Goal: Contribute content: Contribute content

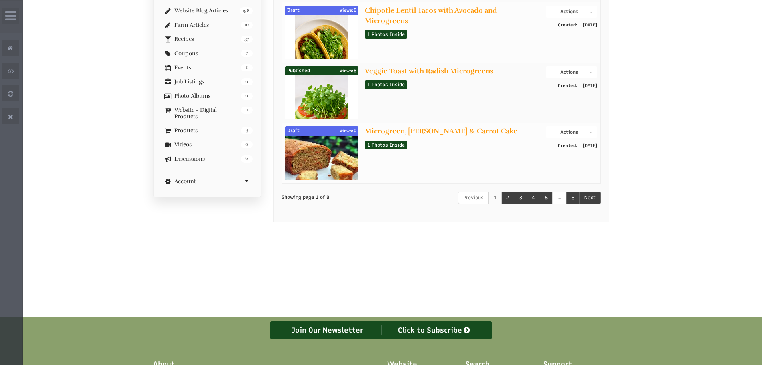
scroll to position [240, 0]
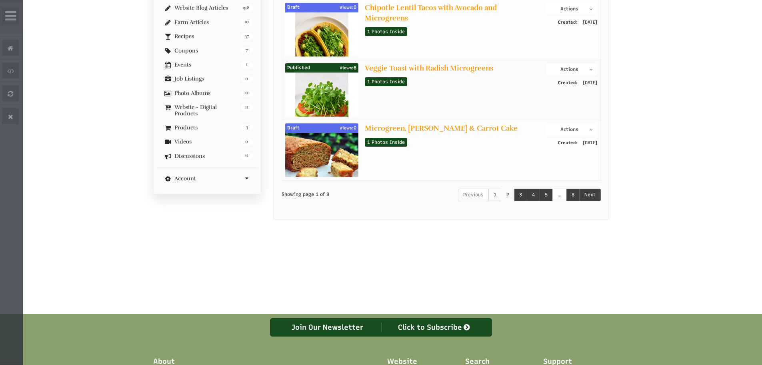
click at [504, 194] on link "2" at bounding box center [507, 195] width 13 height 12
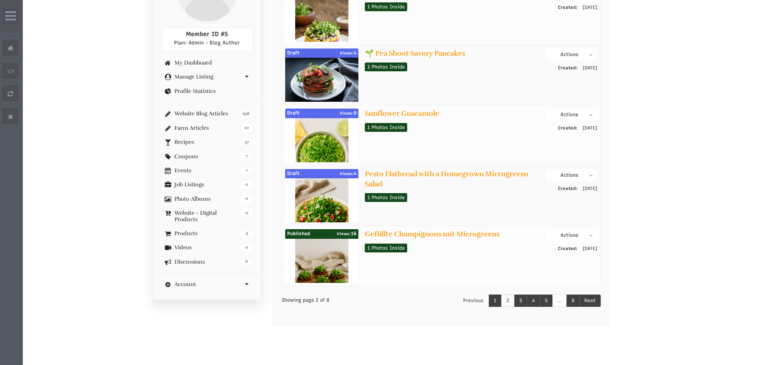
scroll to position [200, 0]
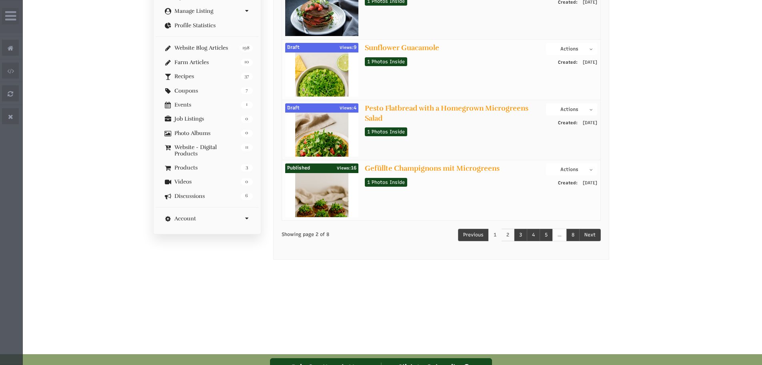
click at [499, 233] on link "1" at bounding box center [495, 235] width 13 height 12
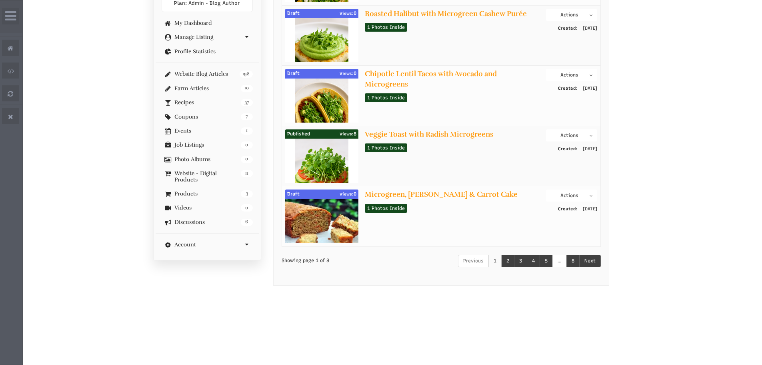
scroll to position [160, 0]
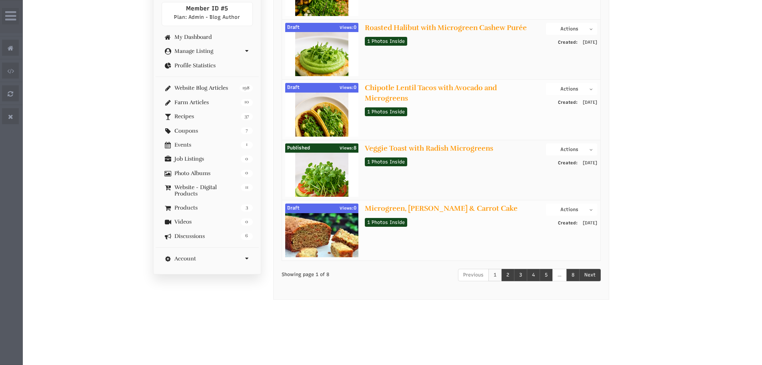
click at [572, 87] on button "Actions" at bounding box center [571, 89] width 51 height 12
click at [563, 110] on link "Edit Post" at bounding box center [565, 113] width 63 height 10
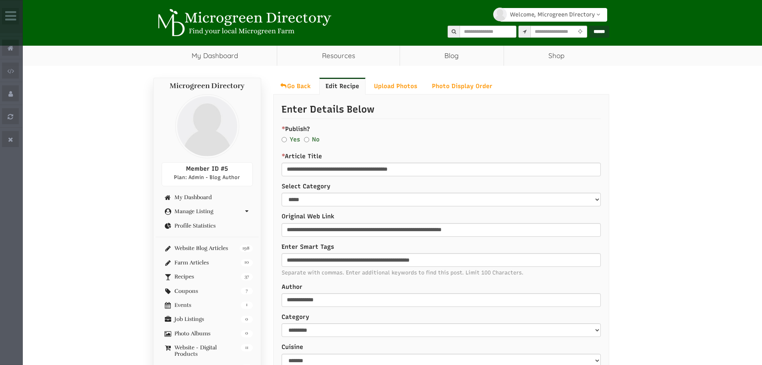
select select "Widget ng Pagsasalin ng Wika"
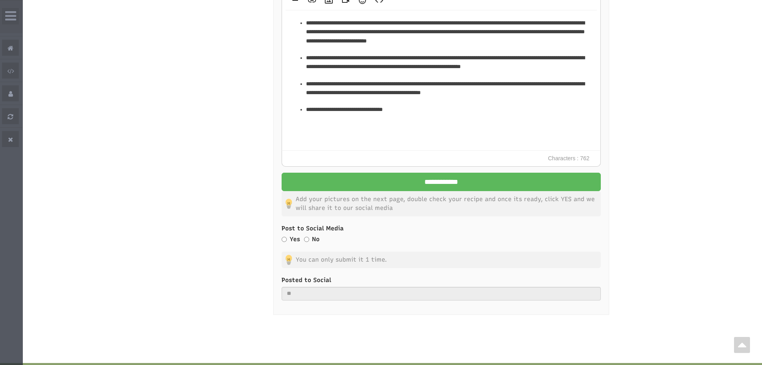
scroll to position [1001, 0]
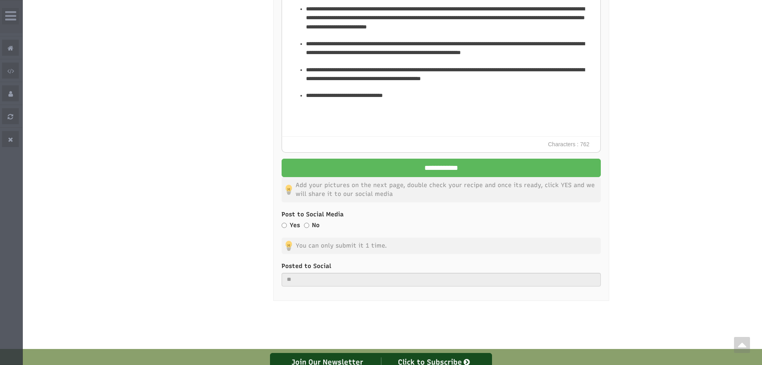
click at [393, 177] on p "Add your pictures on the next page, double check your recipe and once its ready…" at bounding box center [441, 189] width 319 height 25
click at [398, 173] on input "**********" at bounding box center [441, 167] width 319 height 18
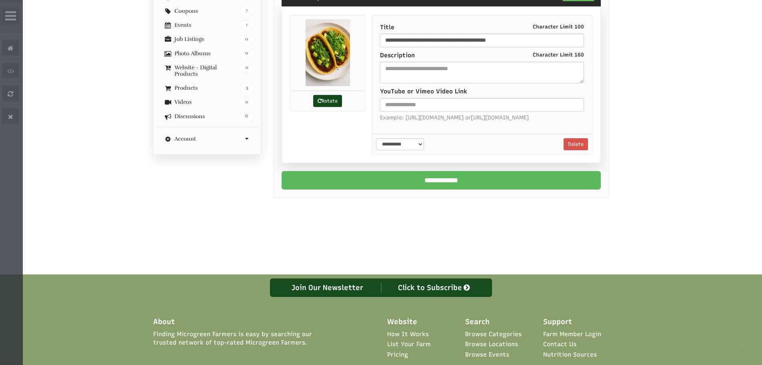
scroll to position [280, 0]
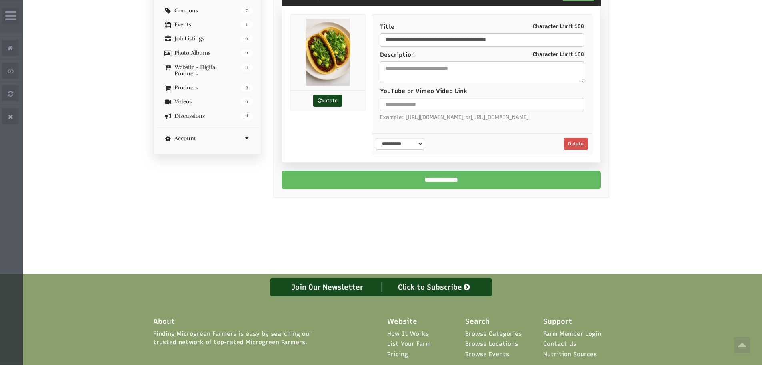
click at [536, 187] on input "**********" at bounding box center [441, 179] width 319 height 18
